Goal: Navigation & Orientation: Find specific page/section

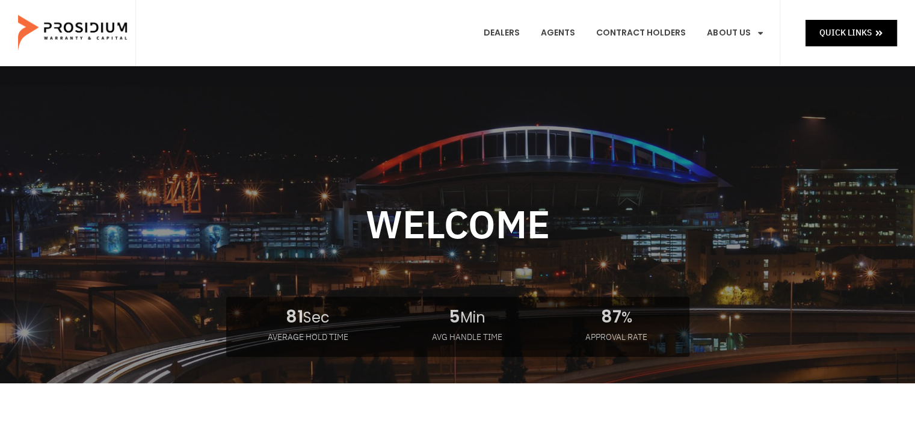
click at [495, 33] on e-page-transition at bounding box center [457, 211] width 915 height 423
click at [510, 29] on link "Dealers" at bounding box center [502, 33] width 54 height 45
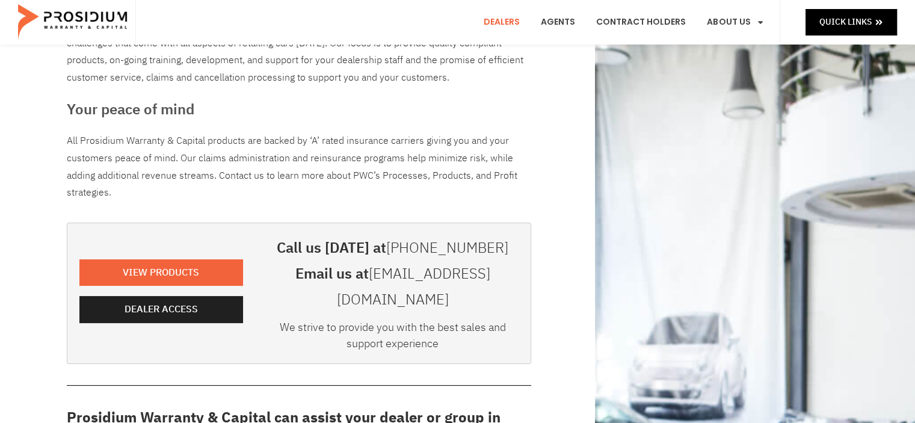
scroll to position [241, 0]
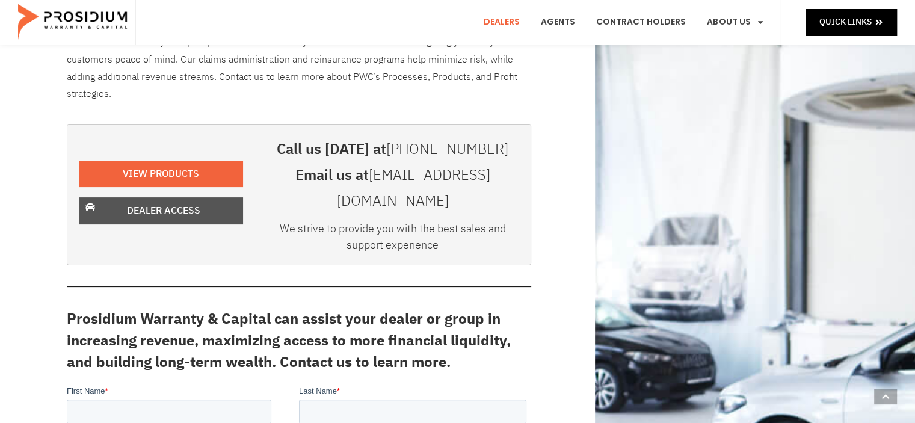
click at [187, 202] on span "Dealer Access" at bounding box center [163, 210] width 73 height 17
